Goal: Information Seeking & Learning: Learn about a topic

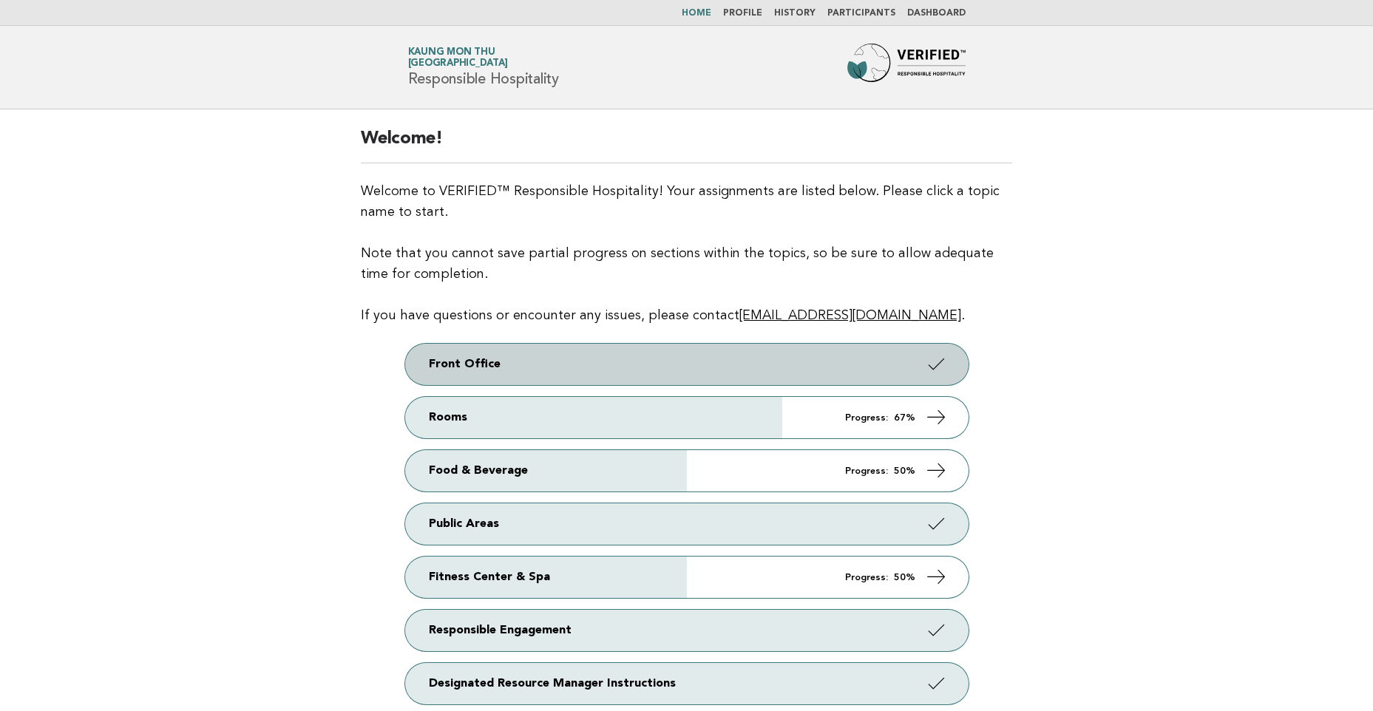
click at [660, 365] on link "Front Office" at bounding box center [687, 364] width 564 height 41
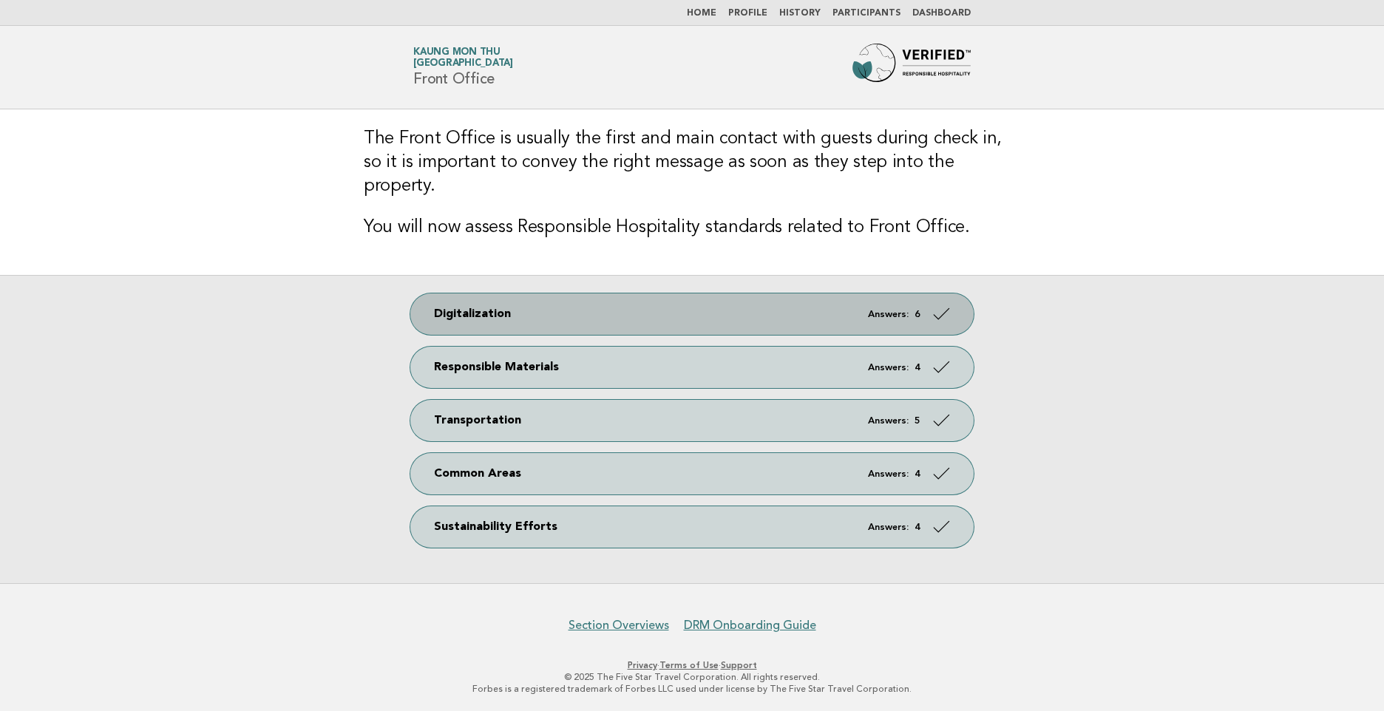
click at [657, 308] on link "Digitalization Answers: 6" at bounding box center [692, 314] width 564 height 41
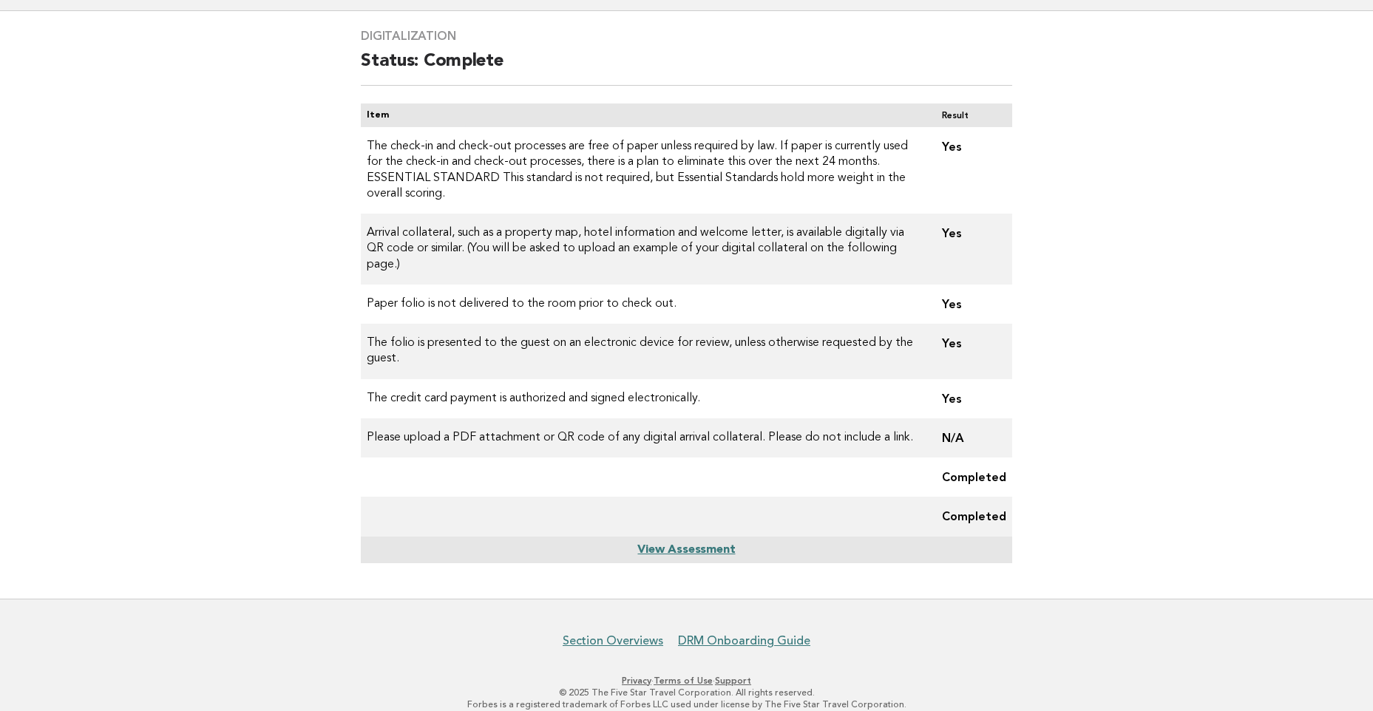
scroll to position [99, 0]
click at [711, 544] on link "View Assessment" at bounding box center [686, 550] width 98 height 12
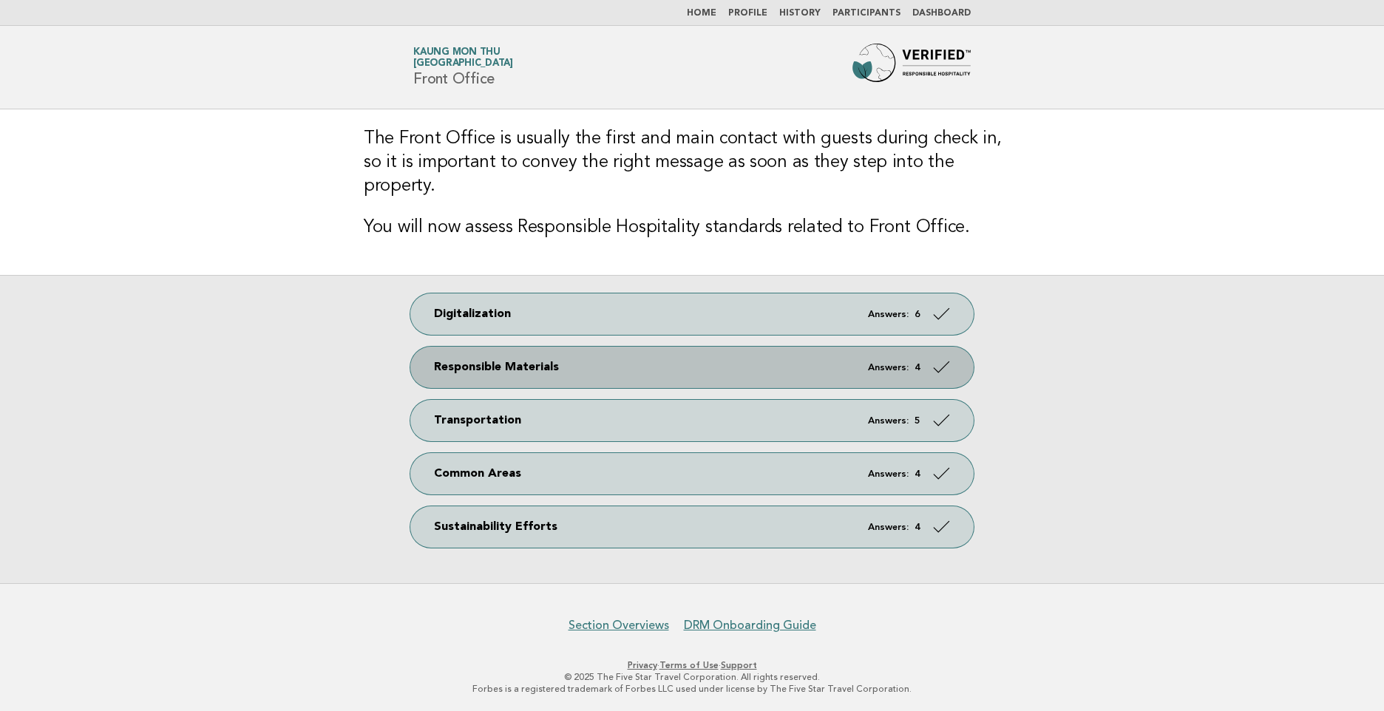
click at [714, 347] on link "Responsible Materials Answers: 4" at bounding box center [692, 367] width 564 height 41
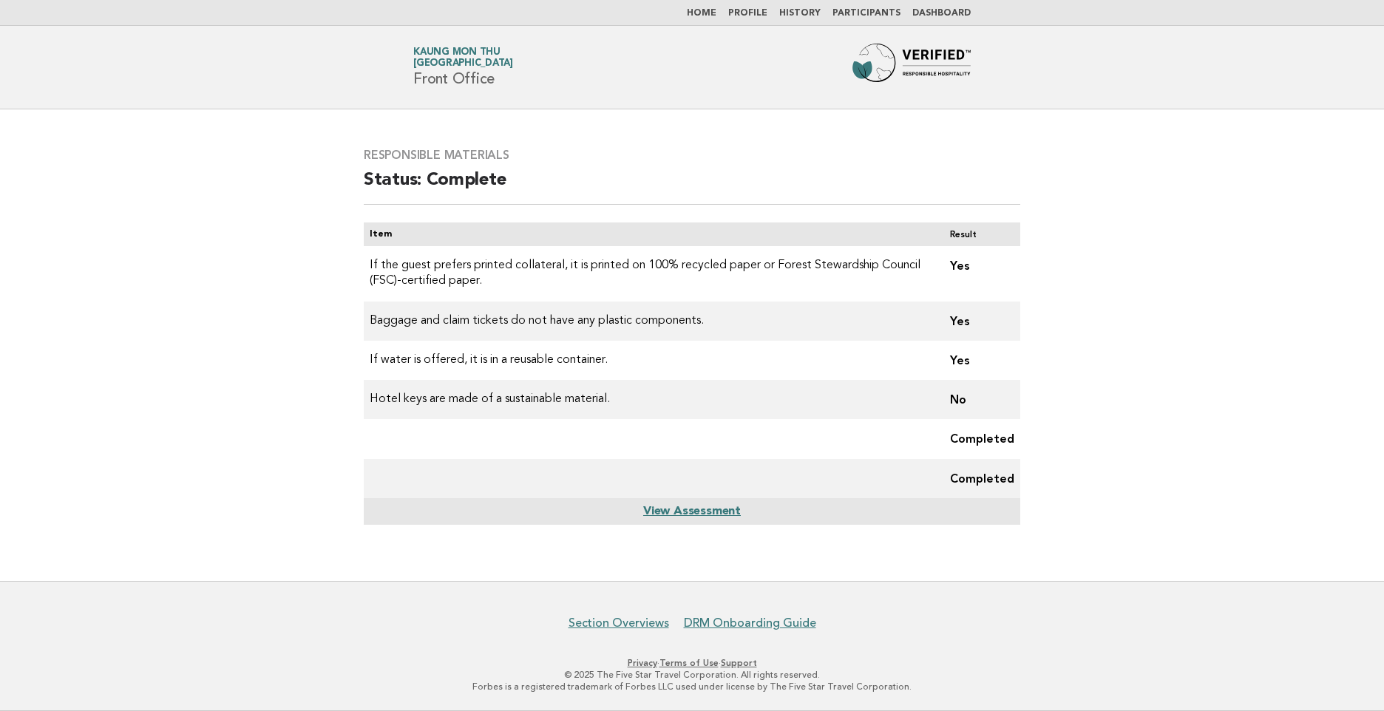
click at [592, 405] on td "Hotel keys are made of a sustainable material." at bounding box center [651, 399] width 575 height 39
copy tr "Hotel keys are made of a sustainable material."
click at [682, 513] on link "View Assessment" at bounding box center [692, 512] width 98 height 12
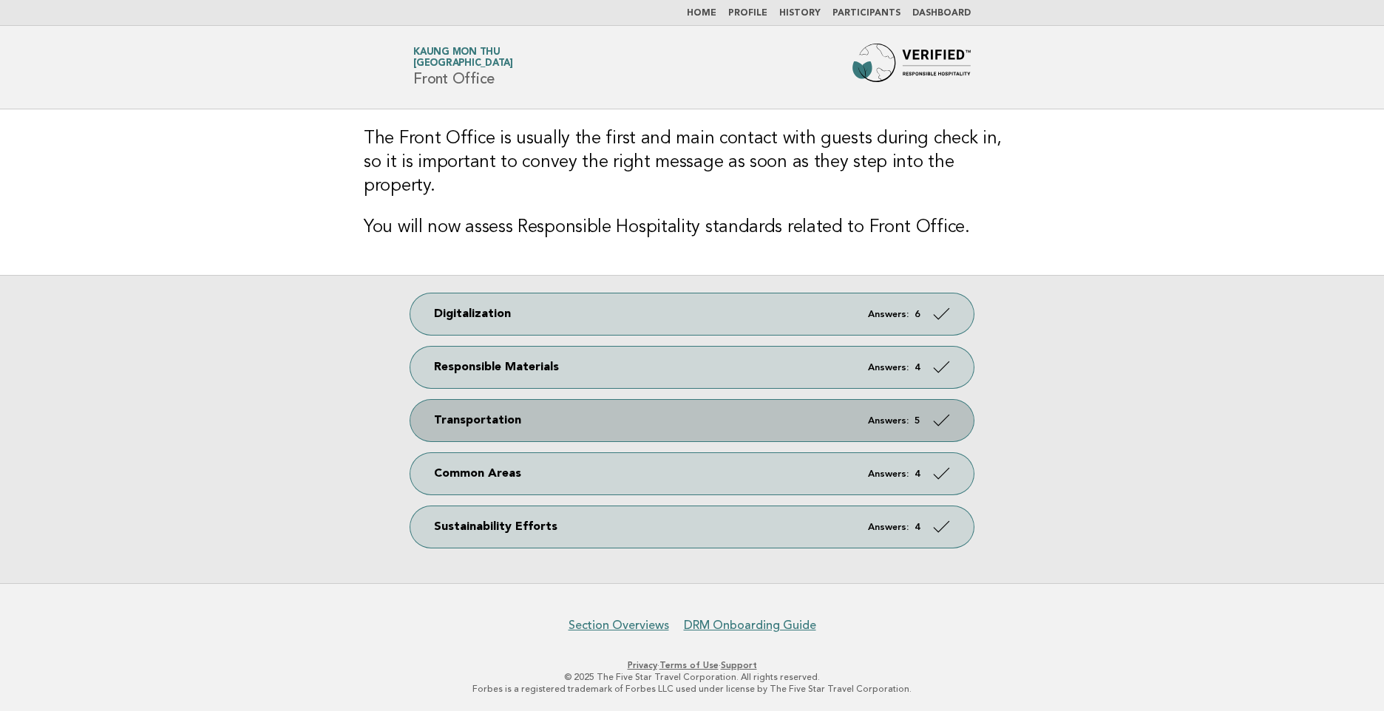
click at [631, 400] on link "Transportation Answers: 5" at bounding box center [692, 420] width 564 height 41
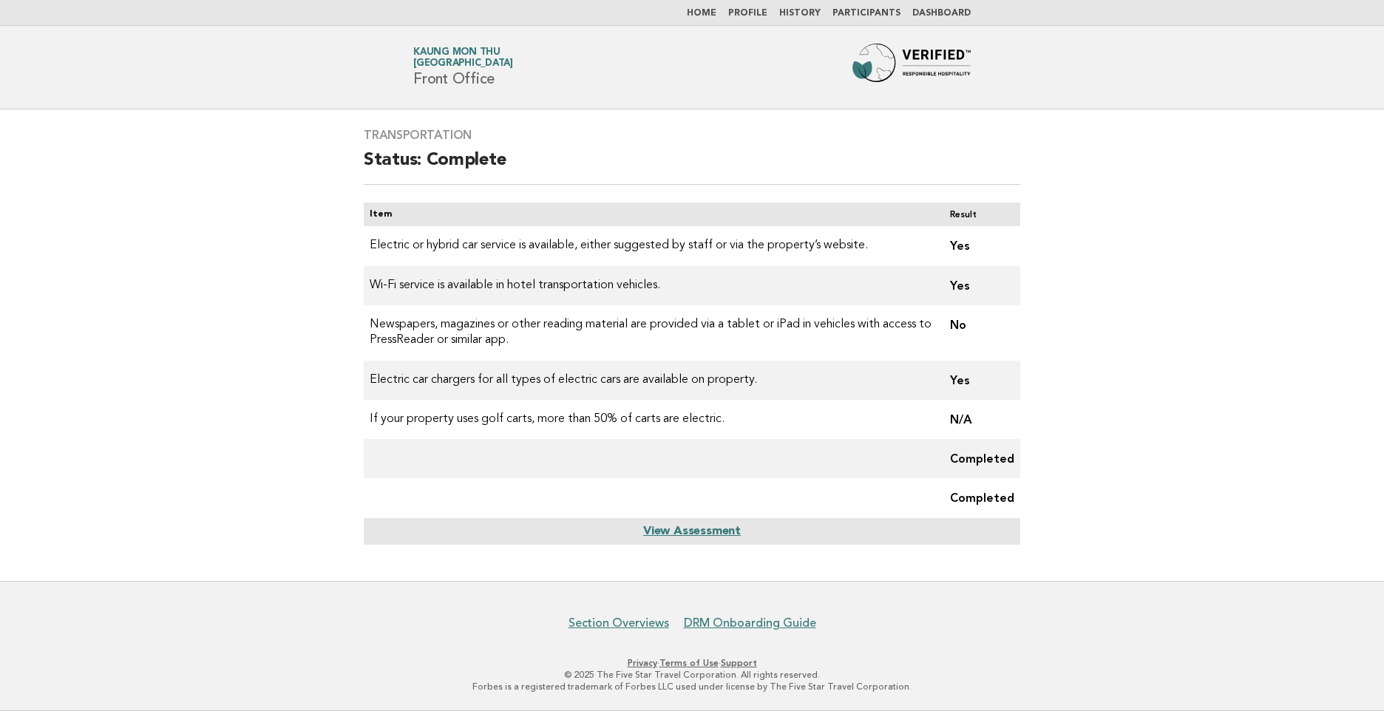
click at [695, 535] on link "View Assessment" at bounding box center [692, 532] width 98 height 12
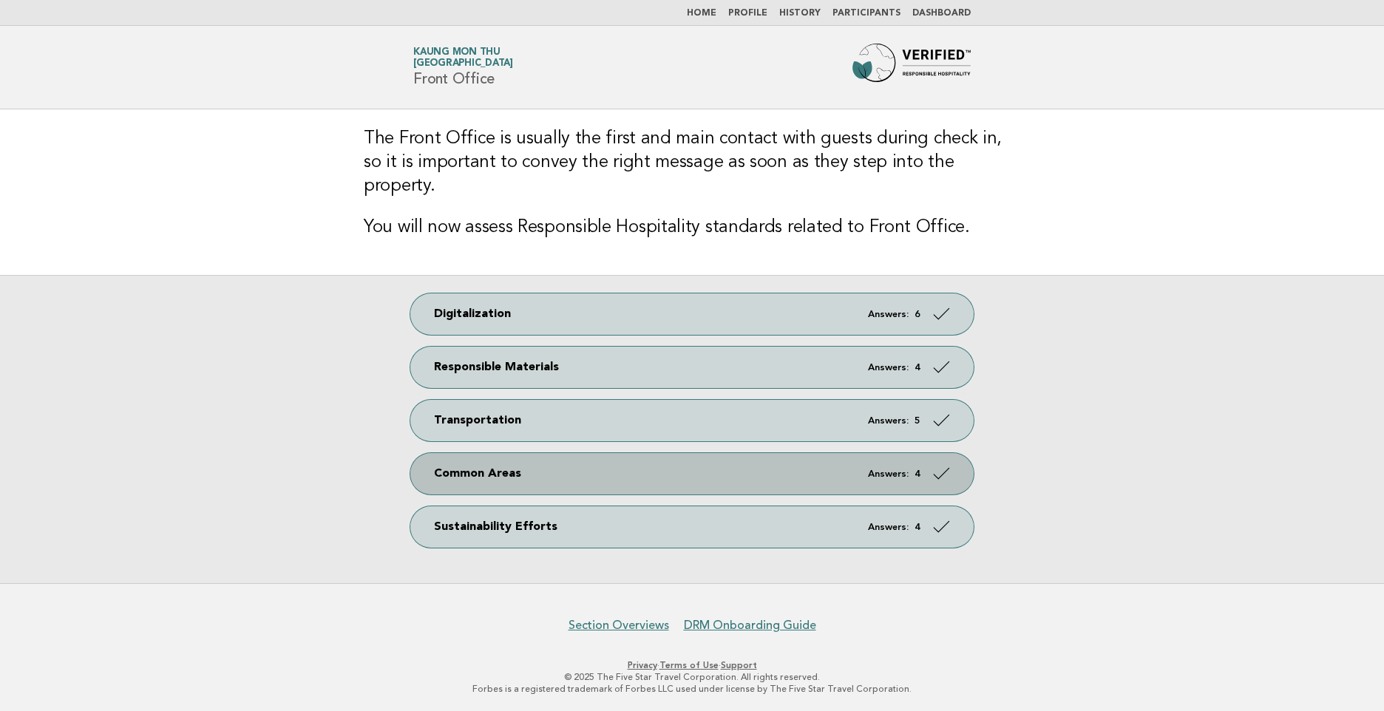
click at [592, 455] on link "Common Areas Answers: 4" at bounding box center [692, 473] width 564 height 41
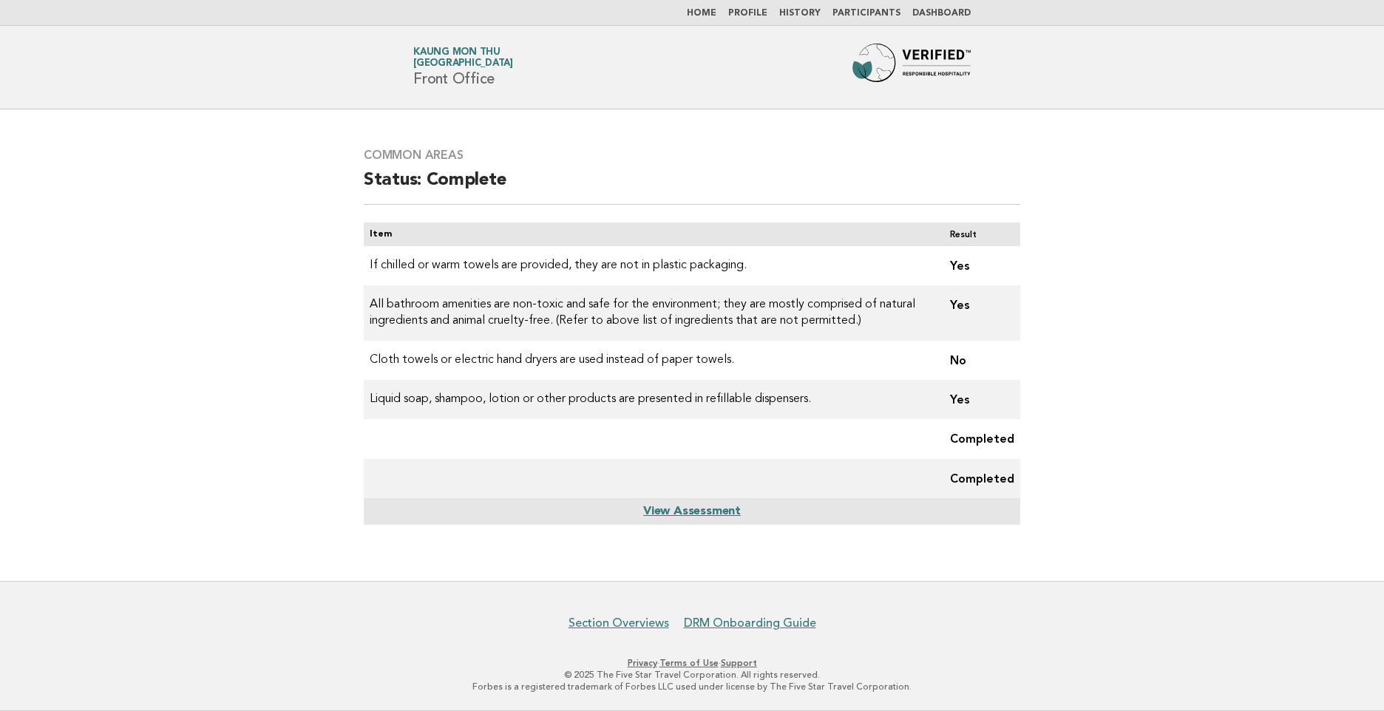
click at [693, 361] on td "Cloth towels or electric hand dryers are used instead of paper towels." at bounding box center [651, 360] width 575 height 39
click at [685, 514] on link "View Assessment" at bounding box center [692, 512] width 98 height 12
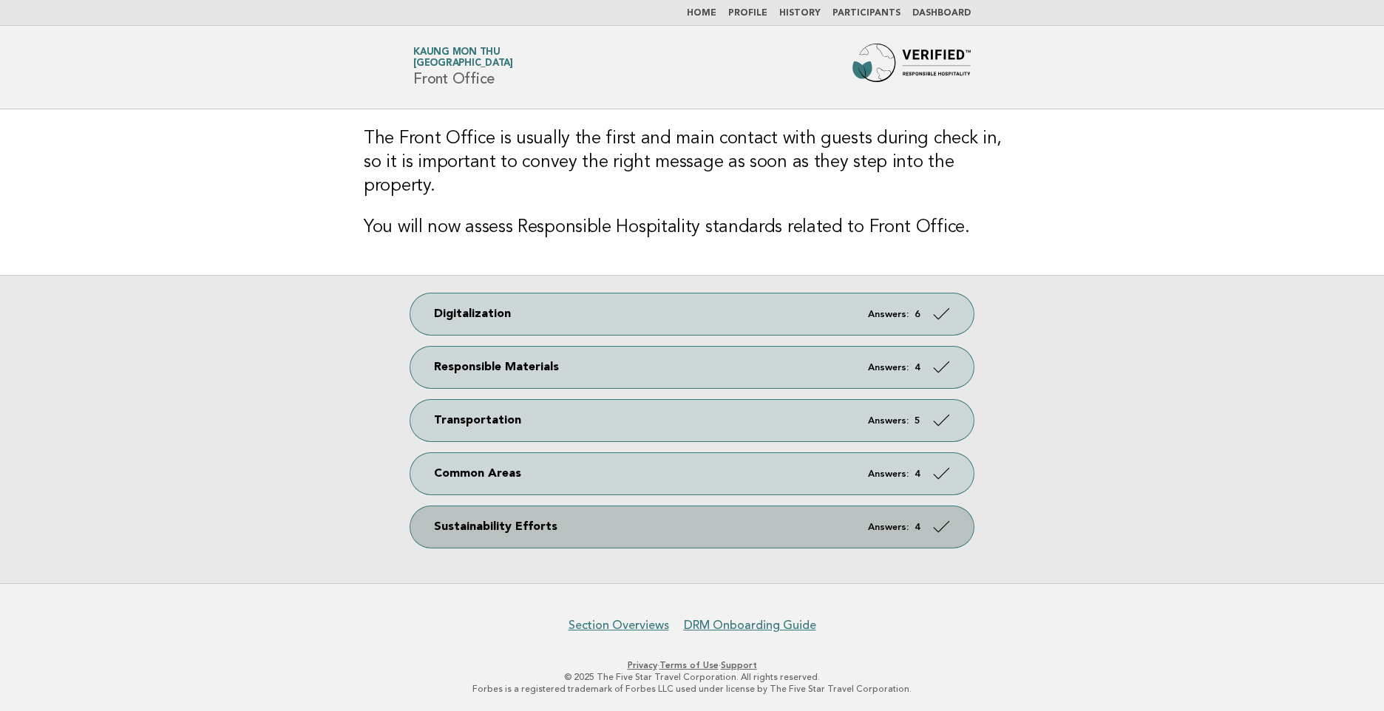
click at [697, 520] on link "Sustainability Efforts Answers: 4" at bounding box center [692, 527] width 564 height 41
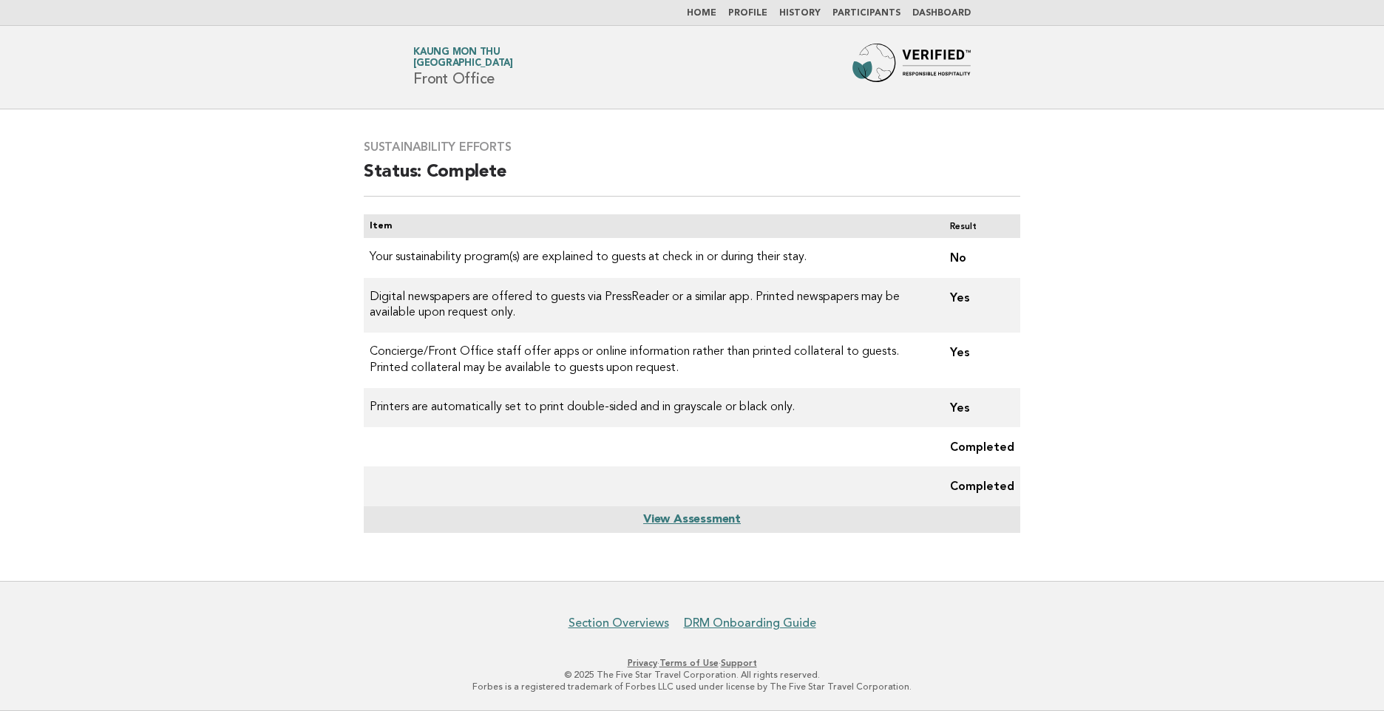
click at [637, 252] on td "Your sustainability program(s) are explained to guests at check in or during th…" at bounding box center [651, 257] width 575 height 39
copy tr "Your sustainability program(s) are explained to guests at check in or during th…"
